Goal: Task Accomplishment & Management: Use online tool/utility

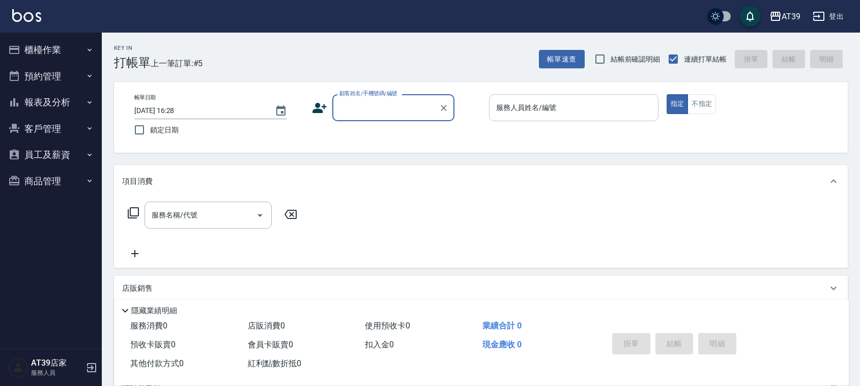
click at [512, 110] on input "服務人員姓名/編號" at bounding box center [573, 108] width 160 height 18
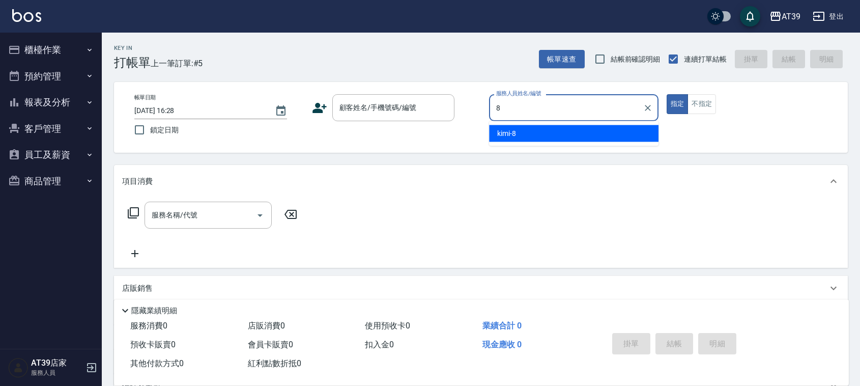
click at [526, 133] on div "kimi -8" at bounding box center [573, 133] width 169 height 17
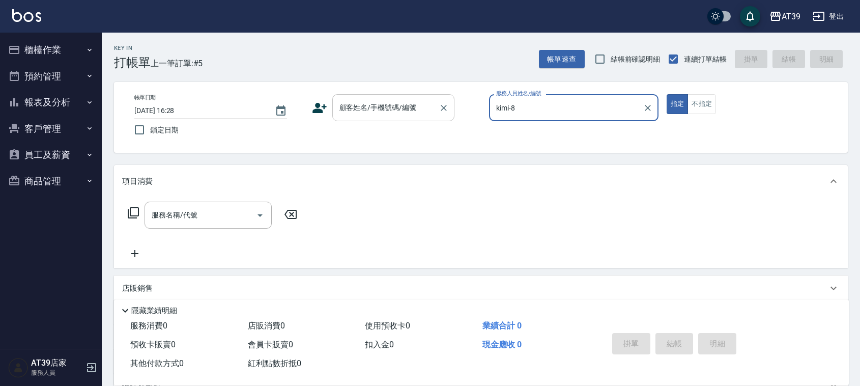
type input "kimi-8"
click at [392, 114] on input "顧客姓名/手機號碼/編號" at bounding box center [386, 108] width 98 height 18
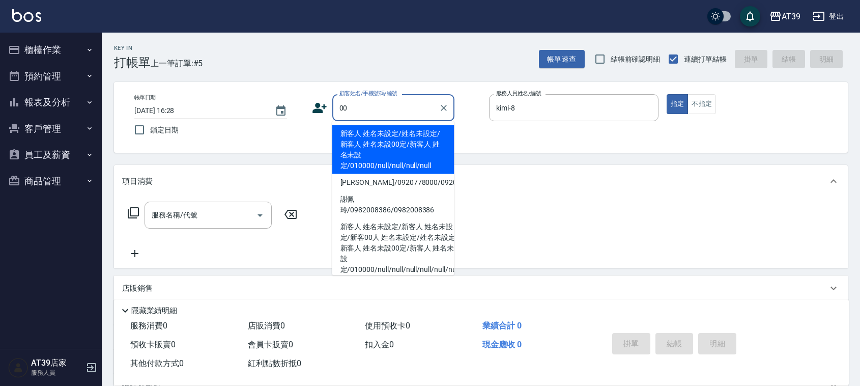
drag, startPoint x: 374, startPoint y: 139, endPoint x: 269, endPoint y: 184, distance: 114.9
click at [374, 141] on li "新客人 姓名未設定/姓名未設定/新客人 姓名未設00定/新客人 姓名未設定/010000/null/null/null/null" at bounding box center [393, 149] width 122 height 49
type input "新客人 姓名未設定/姓名未設定/新客人 姓名未設00定/新客人 姓名未設定/010000/null/null/null/null"
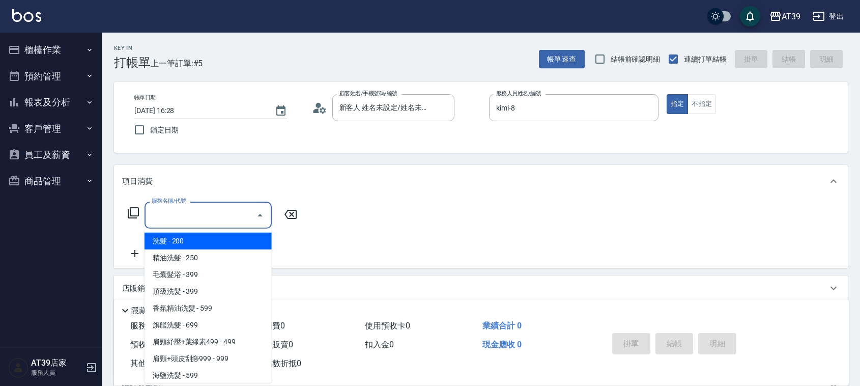
click at [233, 210] on input "服務名稱/代號" at bounding box center [200, 215] width 103 height 18
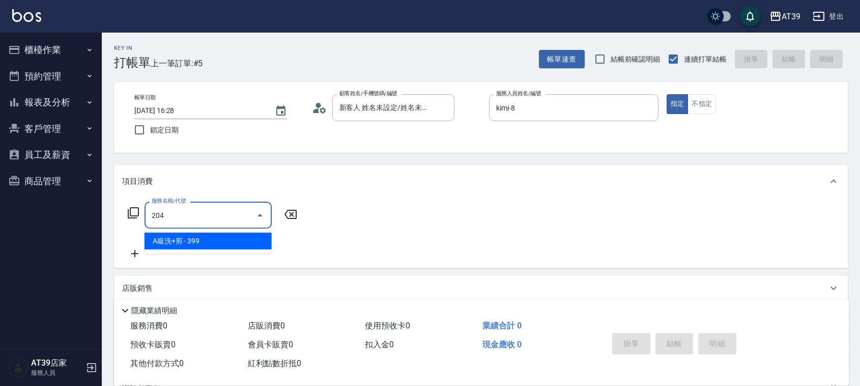
click at [234, 240] on span "A級洗+剪 - 399" at bounding box center [207, 240] width 127 height 17
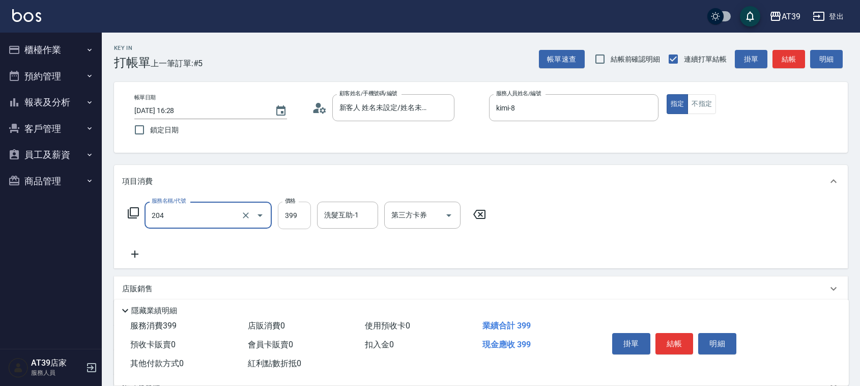
type input "A級洗+剪(204)"
click at [307, 212] on input "399" at bounding box center [294, 214] width 33 height 27
type input "500"
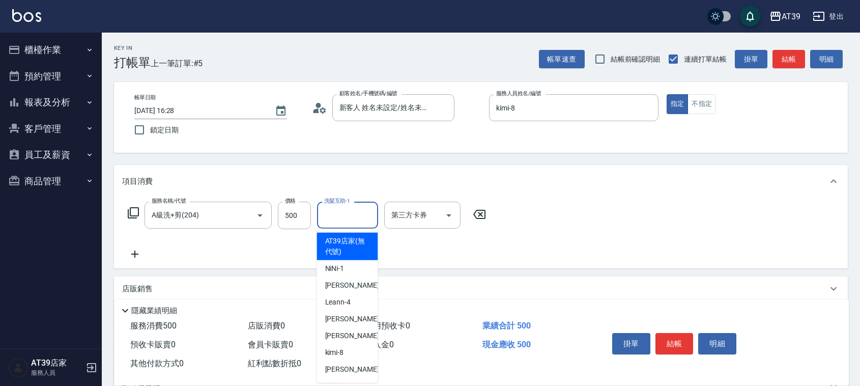
click at [346, 210] on input "洗髮互助-1" at bounding box center [347, 215] width 52 height 18
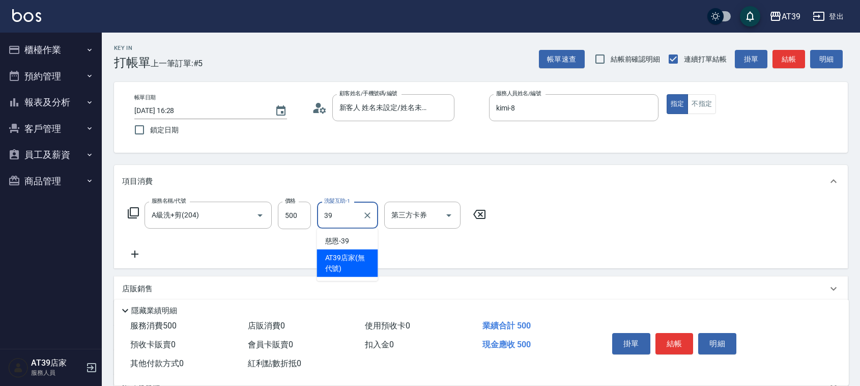
click at [323, 252] on div "AT39店家 (無代號)" at bounding box center [347, 262] width 61 height 27
type input "AT39店家(無代號)"
drag, startPoint x: 359, startPoint y: 212, endPoint x: 309, endPoint y: 209, distance: 50.0
click at [309, 209] on div "服務名稱/代號 A級洗+剪(204) 服務名稱/代號 價格 500 價格 洗髮互助-1 AT39店家(無代號) 洗髮互助-1 第三方卡券 第三方卡券" at bounding box center [307, 214] width 370 height 27
click at [375, 209] on div "AT39店家(無代號) 洗髮互助-1" at bounding box center [347, 214] width 61 height 27
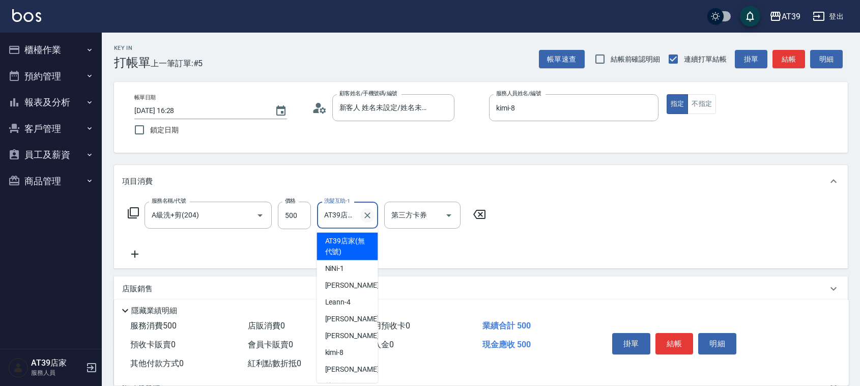
click at [370, 210] on icon "Clear" at bounding box center [367, 215] width 10 height 10
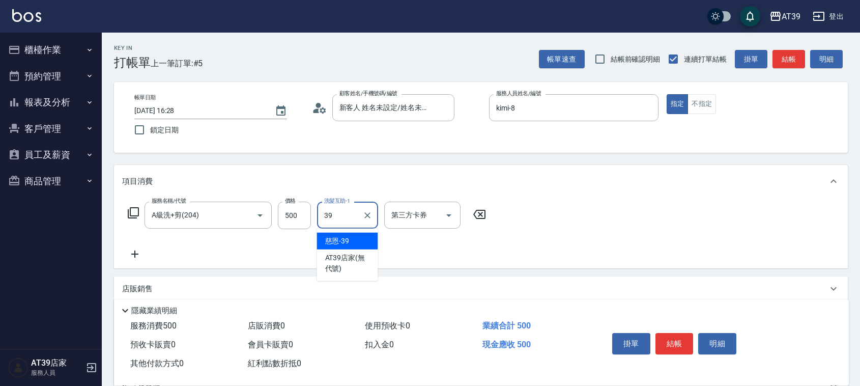
click at [344, 242] on span "慈恩 -39" at bounding box center [337, 240] width 24 height 11
type input "慈恩-39"
click at [799, 63] on button "結帳" at bounding box center [788, 59] width 33 height 19
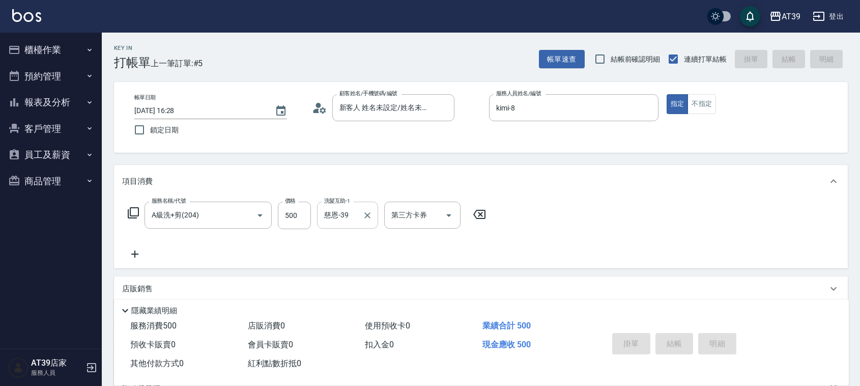
type input "[DATE] 17:16"
